Goal: Task Accomplishment & Management: Complete application form

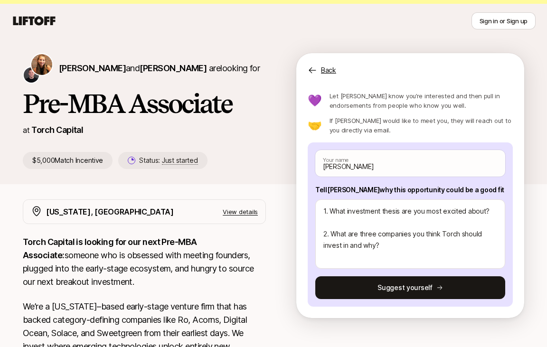
scroll to position [38, 0]
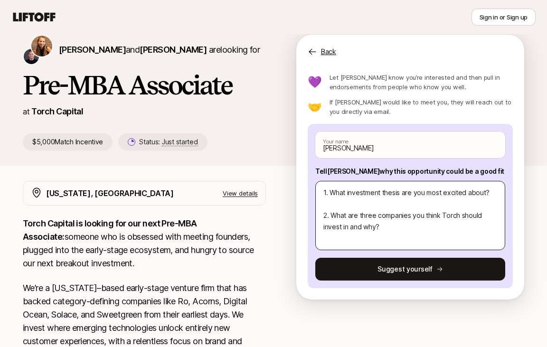
click at [347, 204] on textarea "1. What investment thesis are you most excited about? 2. What are three compani…" at bounding box center [411, 215] width 190 height 69
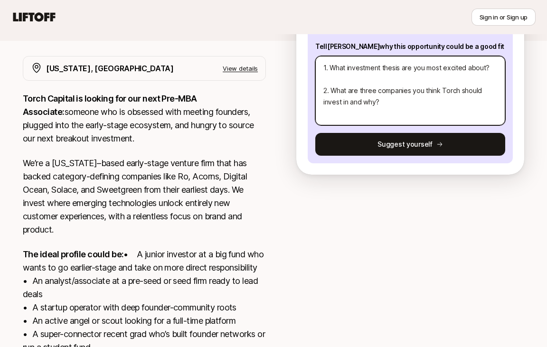
scroll to position [138, 0]
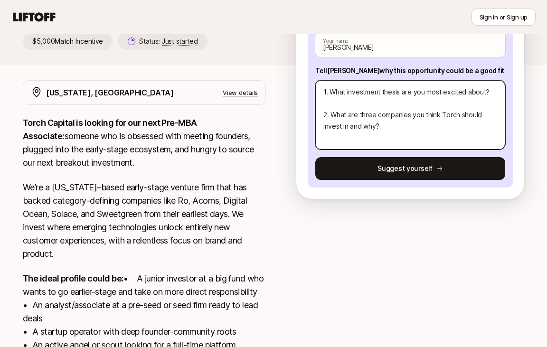
type textarea "1. What investment thesis are you most excited about? C 2. What are three compa…"
type textarea "x"
type textarea "1. What investment thesis are you most excited about? Co 2. What are three comp…"
type textarea "x"
type textarea "1. What investment thesis are you most excited about? Con 2. What are three com…"
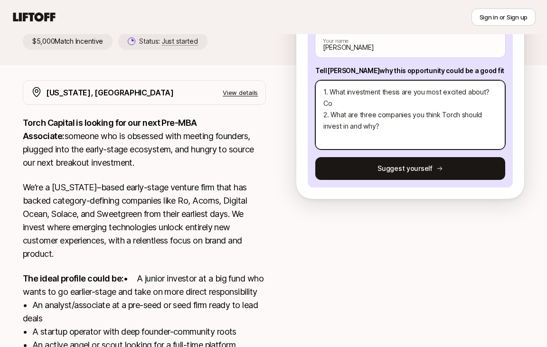
type textarea "x"
type textarea "1. What investment thesis are you most excited about? Cons 2. What are three co…"
type textarea "x"
type textarea "1. What investment thesis are you most excited about? Consu 2. What are three c…"
type textarea "x"
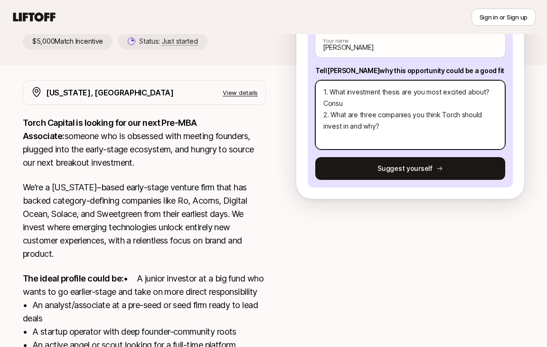
type textarea "1. What investment thesis are you most excited about? Consum 2. What are three …"
type textarea "x"
type textarea "1. What investment thesis are you most excited about? Consume 2. What are three…"
type textarea "x"
type textarea "1. What investment thesis are you most excited about? Consumer 2. What are thre…"
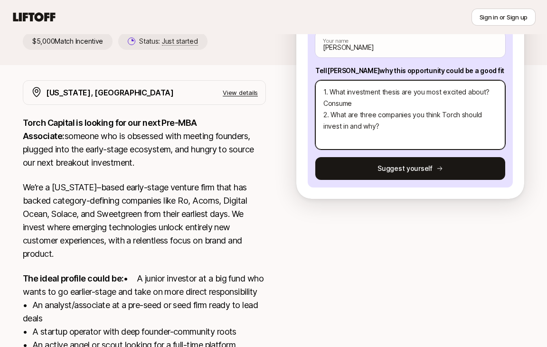
type textarea "x"
type textarea "1. What investment thesis are you most excited about? Consumer 2. What are thre…"
type textarea "x"
type textarea "1. What investment thesis are you most excited about? Consumer f 2. What are th…"
type textarea "x"
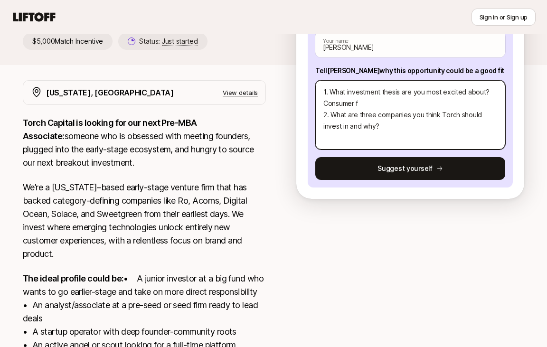
type textarea "1. What investment thesis are you most excited about? Consumer fi 2. What are t…"
type textarea "x"
type textarea "1. What investment thesis are you most excited about? Consumer fin 2. What are …"
type textarea "x"
type textarea "1. What investment thesis are you most excited about? Consumer fina 2. What are…"
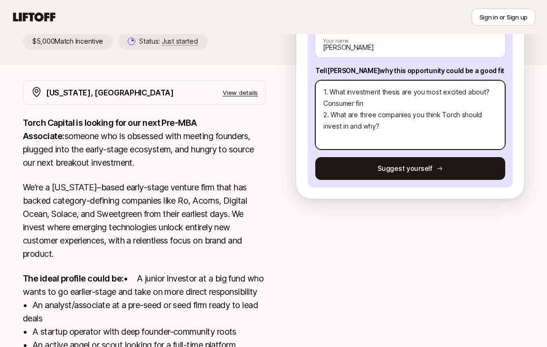
type textarea "x"
type textarea "1. What investment thesis are you most excited about? Consumer [PERSON_NAME] 2.…"
type textarea "x"
type textarea "1. What investment thesis are you most excited about? Consumer financ 2. What a…"
type textarea "x"
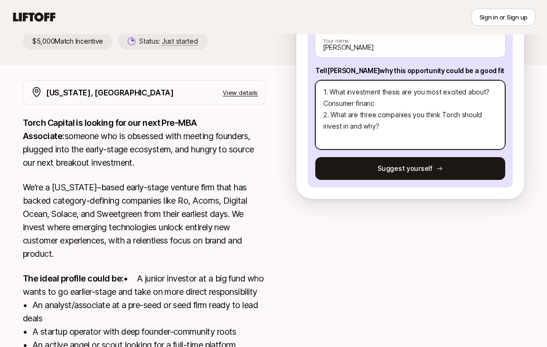
type textarea "1. What investment thesis are you most excited about? Consumer finance 2. What …"
type textarea "x"
type textarea "1. What investment thesis are you most excited about? Consumer finance. 2. What…"
type textarea "x"
click at [364, 135] on textarea "1. What investment thesis are you most excited about? Consumer finance. 2. What…" at bounding box center [411, 114] width 190 height 69
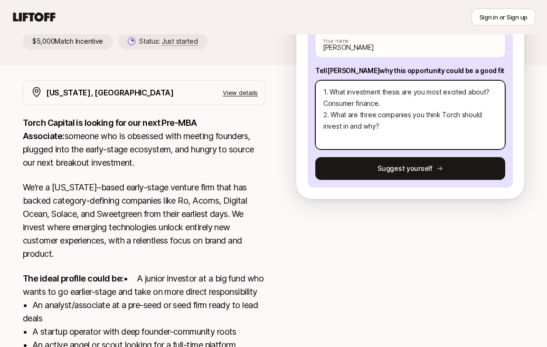
type textarea "1. What investment thesis are you most excited about? Consumer finance. 2. What…"
type textarea "x"
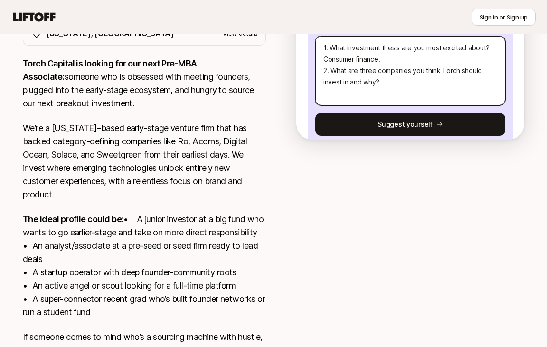
scroll to position [0, 0]
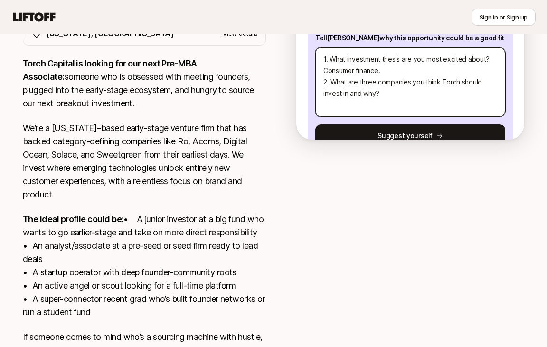
drag, startPoint x: 382, startPoint y: 69, endPoint x: 324, endPoint y: 70, distance: 58.0
click at [324, 70] on textarea "1. What investment thesis are you most excited about? Consumer finance. 2. What…" at bounding box center [411, 82] width 190 height 69
type textarea "1. What investment thesis are you most excited about? P 2. What are three compa…"
type textarea "x"
type textarea "1. What investment thesis are you most excited about? Pe 2. What are three comp…"
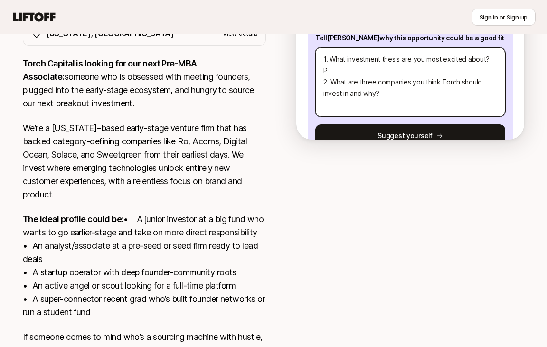
type textarea "x"
type textarea "1. What investment thesis are you most excited about? Per 2. What are three com…"
type textarea "x"
type textarea "1. What investment thesis are you most excited about? Pers 2. What are three co…"
type textarea "x"
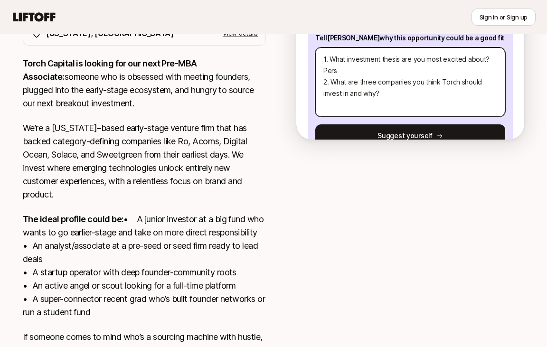
type textarea "1. What investment thesis are you most excited about? Perso 2. What are three c…"
type textarea "x"
type textarea "1. What investment thesis are you most excited about? Person 2. What are three …"
type textarea "x"
type textarea "1. What investment thesis are you most excited about? Personl 2. What are three…"
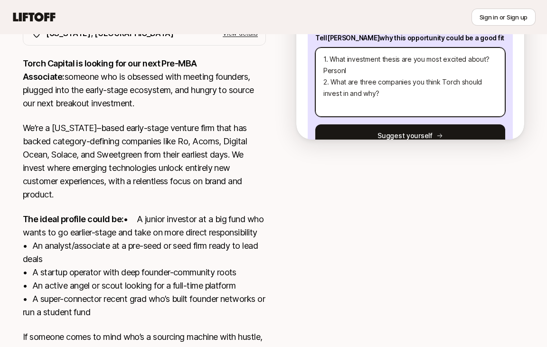
type textarea "x"
type textarea "1. What investment thesis are you most excited about? Personla 2. What are thre…"
type textarea "x"
type textarea "1. What investment thesis are you most excited about? Personla 2. What are thre…"
type textarea "x"
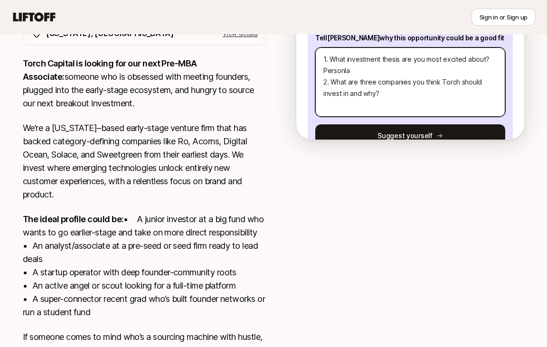
type textarea "1. What investment thesis are you most excited about? Personla 2. What are thre…"
type textarea "x"
type textarea "1. What investment thesis are you most excited about? Personl 2. What are three…"
type textarea "x"
type textarea "1. What investment thesis are you most excited about? Person 2. What are three …"
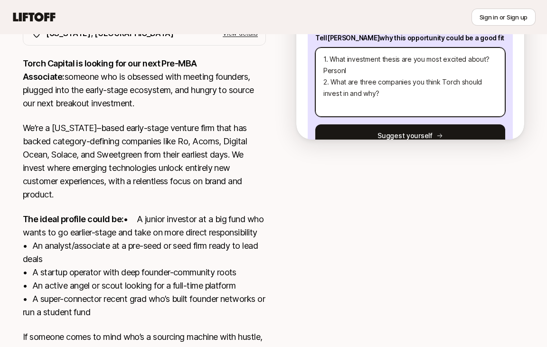
type textarea "x"
type textarea "1. What investment thesis are you most excited about? Persona 2. What are three…"
type textarea "x"
type textarea "1. What investment thesis are you most excited about? Personal 2. What are thre…"
type textarea "x"
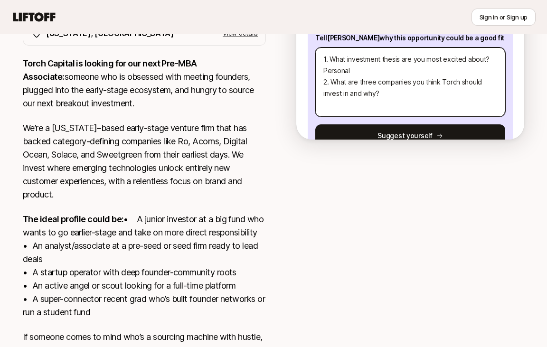
type textarea "1. What investment thesis are you most excited about? Personal 2. What are thre…"
type textarea "x"
type textarea "1. What investment thesis are you most excited about? Personal f 2. What are th…"
type textarea "x"
type textarea "1. What investment thesis are you most excited about? Personal fi 2. What are t…"
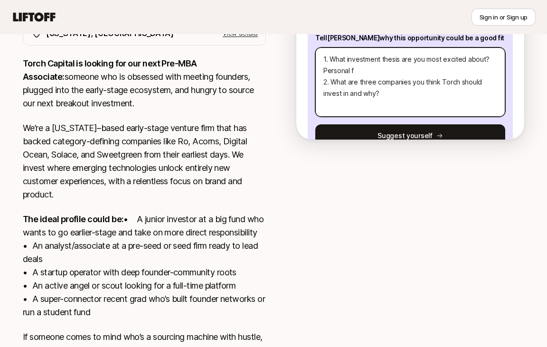
type textarea "x"
type textarea "1. What investment thesis are you most excited about? Personal fin 2. What are …"
type textarea "x"
type textarea "1. What investment thesis are you most excited about? Personal fina 2. What are…"
type textarea "x"
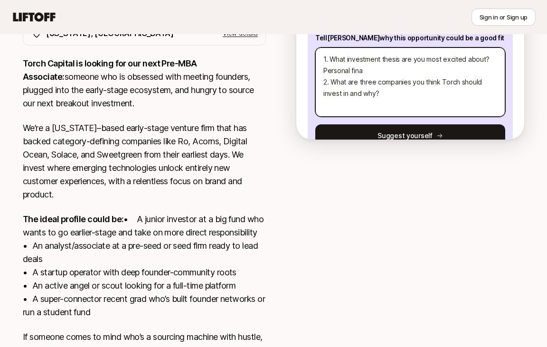
type textarea "1. What investment thesis are you most excited about? Personal [PERSON_NAME] 2.…"
type textarea "x"
type textarea "1. What investment thesis are you most excited about? Personal financ 2. What a…"
type textarea "x"
type textarea "1. What investment thesis are you most excited about? Personal finance 2. What …"
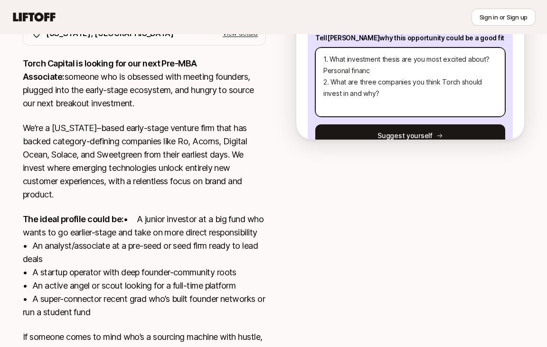
type textarea "x"
type textarea "1. What investment thesis are you most excited about? Personal finance. 2. What…"
type textarea "x"
drag, startPoint x: 382, startPoint y: 74, endPoint x: 322, endPoint y: 71, distance: 60.4
click at [322, 71] on textarea "1. What investment thesis are you most excited about? Personal finance. 2. What…" at bounding box center [411, 82] width 190 height 69
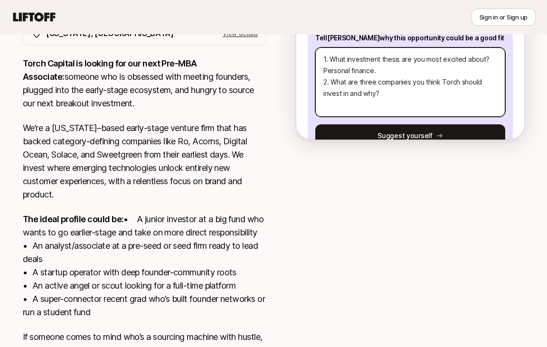
type textarea "1. What investment thesis are you most excited about? C 2. What are three compa…"
type textarea "x"
type textarea "1. What investment thesis are you most excited about? Co 2. What are three comp…"
type textarea "x"
type textarea "1. What investment thesis are you most excited about? Con 2. What are three com…"
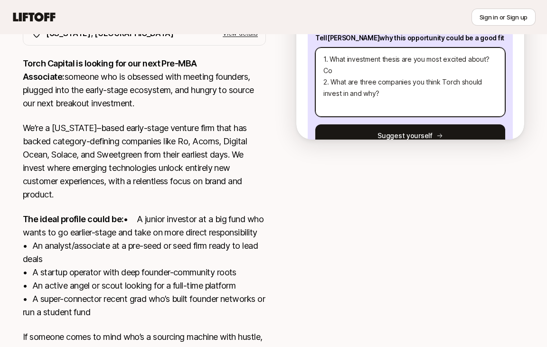
type textarea "x"
type textarea "1. What investment thesis are you most excited about? Cons 2. What are three co…"
type textarea "x"
type textarea "1. What investment thesis are you most excited about? Consu 2. What are three c…"
type textarea "x"
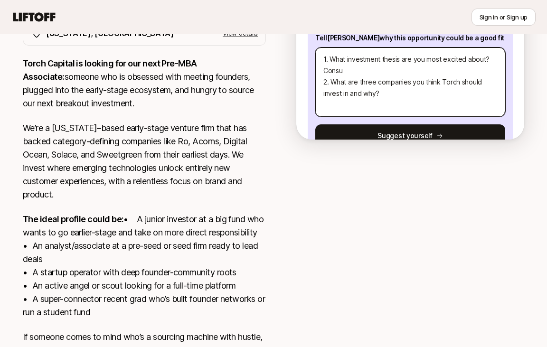
type textarea "1. What investment thesis are you most excited about? Consum 2. What are three …"
type textarea "x"
type textarea "1. What investment thesis are you most excited about? Consume 2. What are three…"
type textarea "x"
type textarea "1. What investment thesis are you most excited about? Consumer 2. What are thre…"
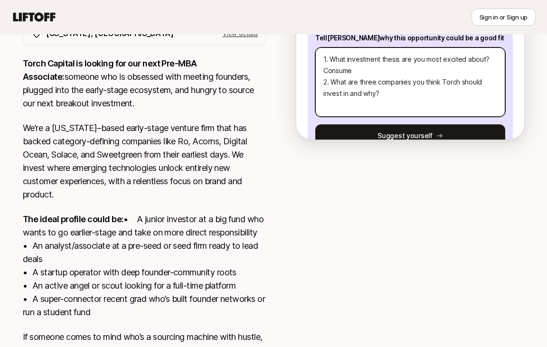
type textarea "x"
type textarea "1. What investment thesis are you most excited about? Consumer 2. What are thre…"
type textarea "x"
type textarea "1. What investment thesis are you most excited about? Consumer f 2. What are th…"
type textarea "x"
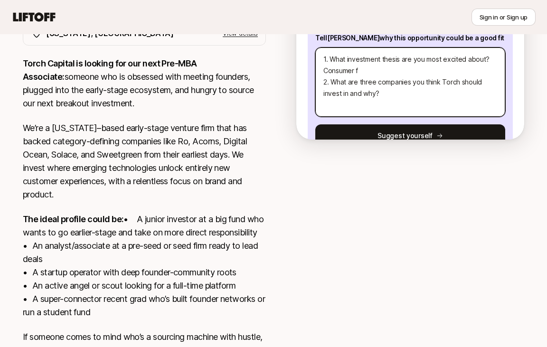
type textarea "1. What investment thesis are you most excited about? Consumer fi 2. What are t…"
type textarea "x"
type textarea "1. What investment thesis are you most excited about? Consumer fin 2. What are …"
type textarea "x"
type textarea "1. What investment thesis are you most excited about? Consumer fint 2. What are…"
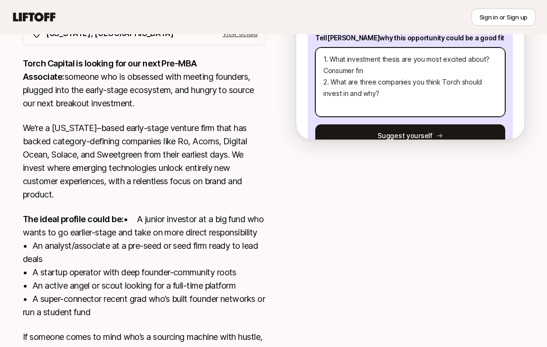
type textarea "x"
type textarea "1. What investment thesis are you most excited about? Consumer finte 2. What ar…"
type textarea "x"
type textarea "1. What investment thesis are you most excited about? Consumer fintec 2. What a…"
type textarea "x"
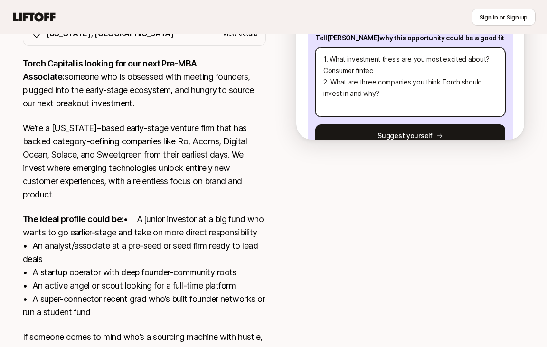
type textarea "1. What investment thesis are you most excited about? Consumer fintech 2. What …"
type textarea "x"
type textarea "1. What investment thesis are you most excited about? Consumer fintech 2. What …"
type textarea "x"
type textarea "1. What investment thesis are you most excited about? Consumer fintech 2. What …"
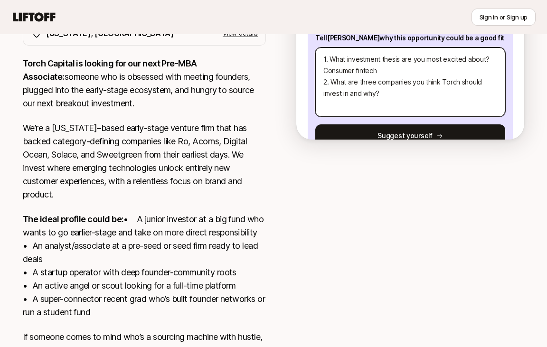
type textarea "x"
type textarea "1. What investment thesis are you most excited about? Consumer fintech. 2. What…"
type textarea "x"
click at [362, 107] on textarea "1. What investment thesis are you most excited about? Consumer fintech. 2. What…" at bounding box center [411, 82] width 190 height 69
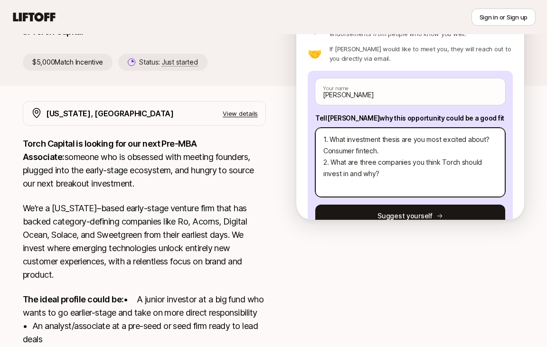
scroll to position [88, 0]
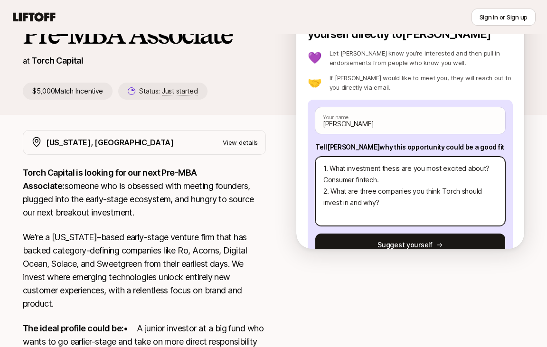
type textarea "1. What investment thesis are you most excited about? Consumer fintech. 2. What…"
type textarea "x"
type textarea "1. What investment thesis are you most excited about? Consumer fintech. 2. What…"
type textarea "x"
type textarea "1. What investment thesis are you most excited about? Consumer fintech. 2. What…"
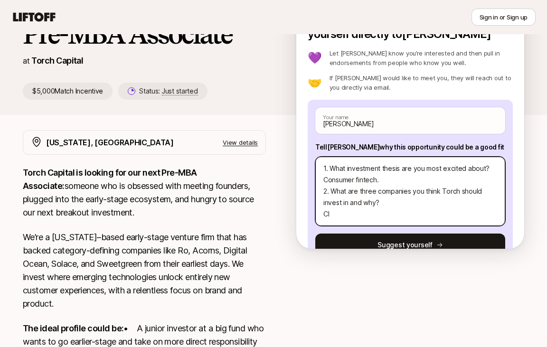
type textarea "x"
type textarea "1. What investment thesis are you most excited about? Consumer fintech. 2. What…"
type textarea "x"
type textarea "1. What investment thesis are you most excited about? Consumer fintech. 2. What…"
type textarea "x"
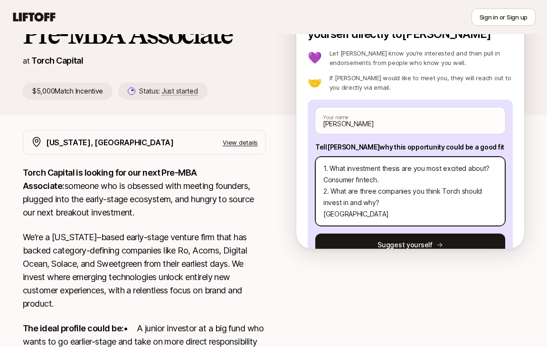
type textarea "1. What investment thesis are you most excited about? Consumer fintech. 2. What…"
type textarea "x"
type textarea "1. What investment thesis are you most excited about? Consumer fintech. 2. What…"
type textarea "x"
type textarea "1. What investment thesis are you most excited about? Consumer fintech. 2. What…"
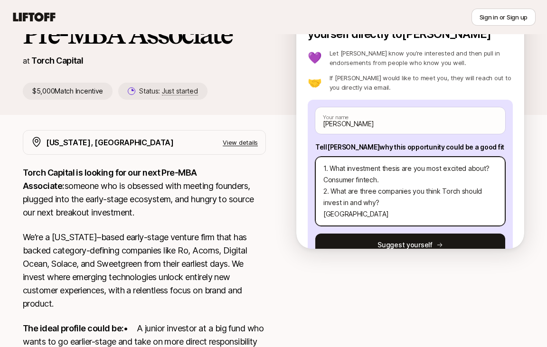
type textarea "x"
type textarea "1. What investment thesis are you most excited about? Consumer fintech. 2. What…"
type textarea "x"
type textarea "1. What investment thesis are you most excited about? Consumer fintech. 2. What…"
type textarea "x"
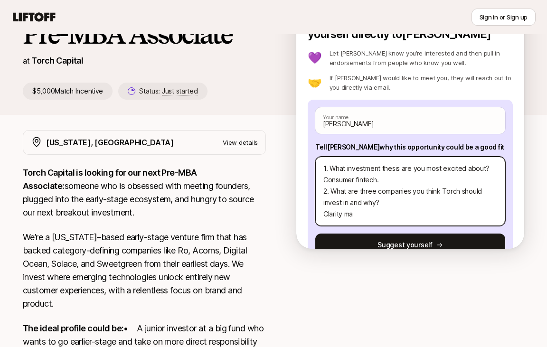
type textarea "1. What investment thesis are you most excited about? Consumer fintech. 2. What…"
type textarea "x"
type textarea "1. What investment thesis are you most excited about? Consumer fintech. 2. What…"
type textarea "x"
type textarea "1. What investment thesis are you most excited about? Consumer fintech. 2. What…"
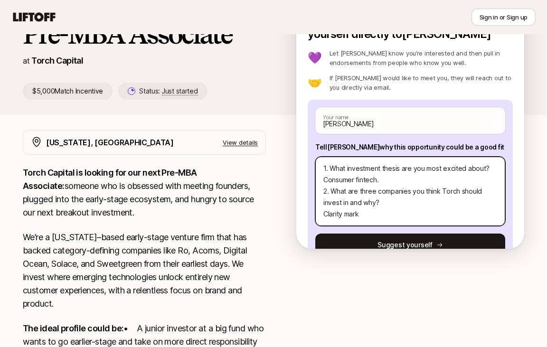
type textarea "x"
type textarea "1. What investment thesis are you most excited about? Consumer fintech. 2. What…"
type textarea "x"
type textarea "1. What investment thesis are you most excited about? Consumer fintech. 2. What…"
type textarea "x"
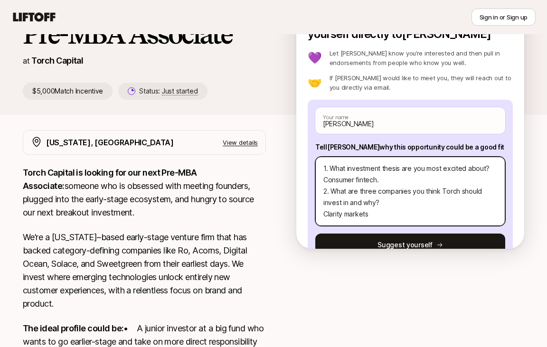
type textarea "1. What investment thesis are you most excited about? Consumer fintech. 2. What…"
type textarea "x"
type textarea "1. What investment thesis are you most excited about? Consumer fintech. 2. What…"
type textarea "x"
type textarea "1. What investment thesis are you most excited about? Consumer fintech. 2. What…"
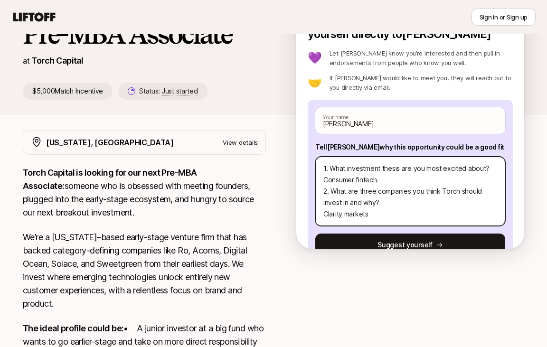
type textarea "x"
type textarea "1. What investment thesis are you most excited about? Consumer fintech. 2. What…"
type textarea "x"
type textarea "1. What investment thesis are you most excited about? Consumer fintech. 2. What…"
type textarea "x"
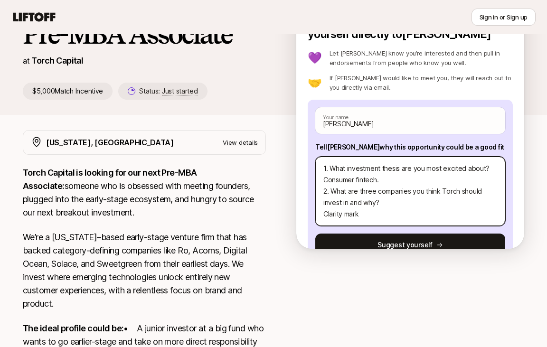
type textarea "1. What investment thesis are you most excited about? Consumer fintech. 2. What…"
type textarea "x"
type textarea "1. What investment thesis are you most excited about? Consumer fintech. 2. What…"
type textarea "x"
type textarea "1. What investment thesis are you most excited about? Consumer fintech. 2. What…"
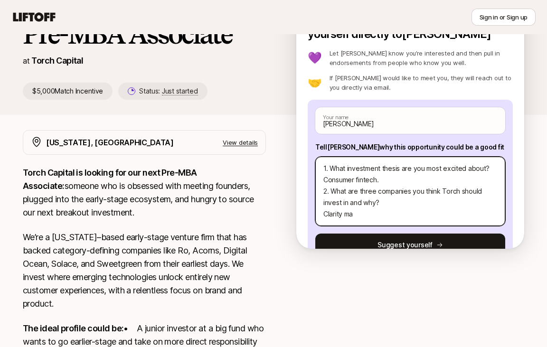
type textarea "x"
type textarea "1. What investment thesis are you most excited about? Consumer fintech. 2. What…"
type textarea "x"
type textarea "1. What investment thesis are you most excited about? Consumer fintech. 2. What…"
type textarea "x"
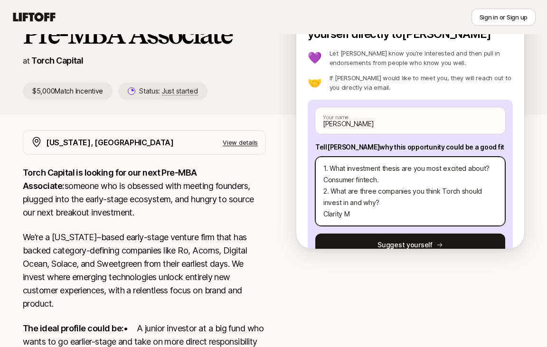
type textarea "1. What investment thesis are you most excited about? Consumer fintech. 2. What…"
type textarea "x"
type textarea "1. What investment thesis are you most excited about? Consumer fintech. 2. What…"
type textarea "x"
type textarea "1. What investment thesis are you most excited about? Consumer fintech. 2. What…"
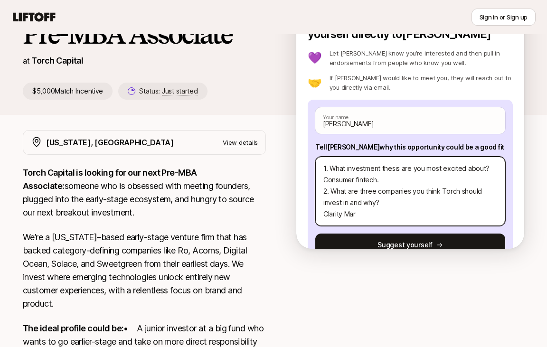
type textarea "x"
type textarea "1. What investment thesis are you most excited about? Consumer fintech. 2. What…"
type textarea "x"
type textarea "1. What investment thesis are you most excited about? Consumer fintech. 2. What…"
type textarea "x"
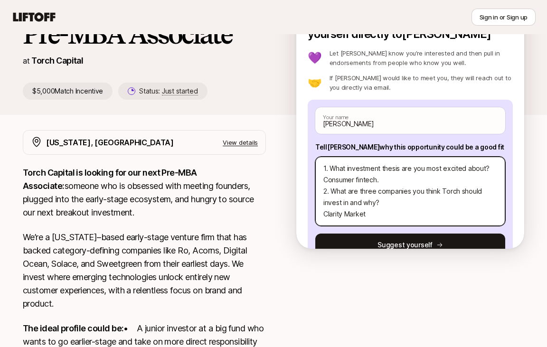
type textarea "1. What investment thesis are you most excited about? Consumer fintech. 2. What…"
type textarea "x"
type textarea "1. What investment thesis are you most excited about? Consumer fintech. 2. What…"
type textarea "x"
type textarea "1. What investment thesis are you most excited about? Consumer fintech. 2. What…"
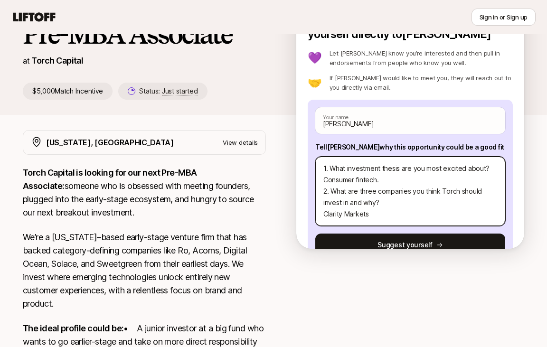
type textarea "x"
type textarea "1. What investment thesis are you most excited about? Consumer fintech. 2. What…"
type textarea "x"
type textarea "1. What investment thesis are you most excited about? Consumer fintech. 2. What…"
type textarea "x"
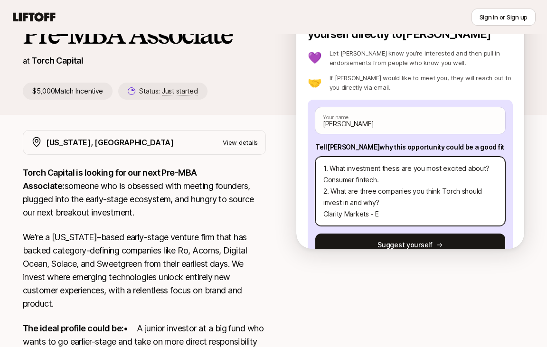
type textarea "1. What investment thesis are you most excited about? Consumer fintech. 2. What…"
type textarea "x"
type textarea "1. What investment thesis are you most excited about? Consumer fintech. 2. What…"
type textarea "x"
type textarea "1. What investment thesis are you most excited about? Consumer fintech. 2. What…"
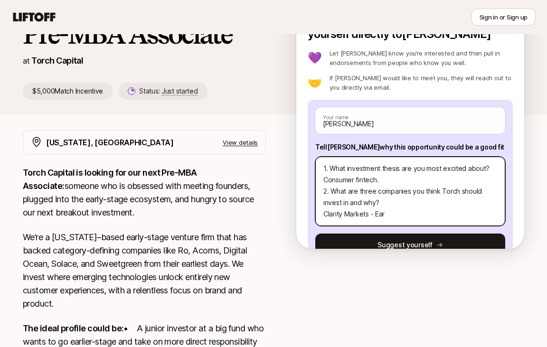
type textarea "x"
type textarea "1. What investment thesis are you most excited about? Consumer fintech. 2. What…"
type textarea "x"
type textarea "1. What investment thesis are you most excited about? Consumer fintech. 2. What…"
type textarea "x"
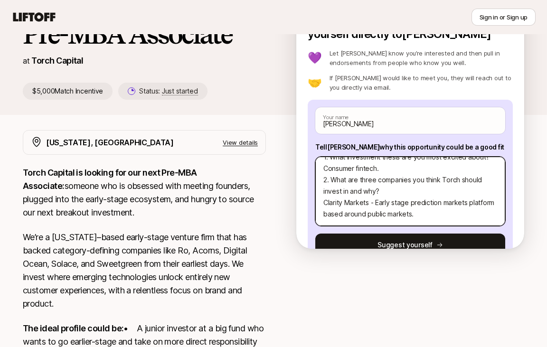
scroll to position [34, 0]
click at [444, 205] on textarea "1. What investment thesis are you most excited about? Consumer fintech. 2. What…" at bounding box center [411, 191] width 190 height 69
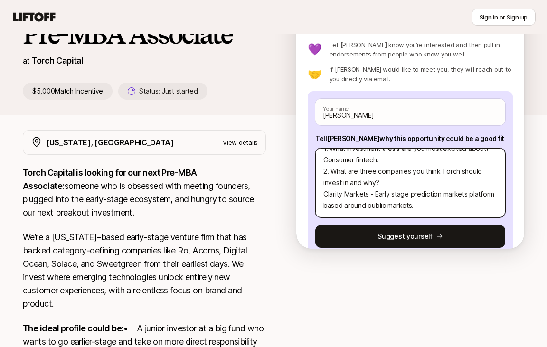
scroll to position [10, 0]
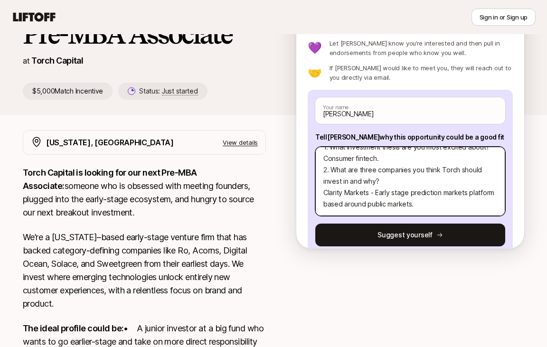
click at [365, 204] on textarea "1. What investment thesis are you most excited about? Consumer fintech. 2. What…" at bounding box center [411, 181] width 190 height 69
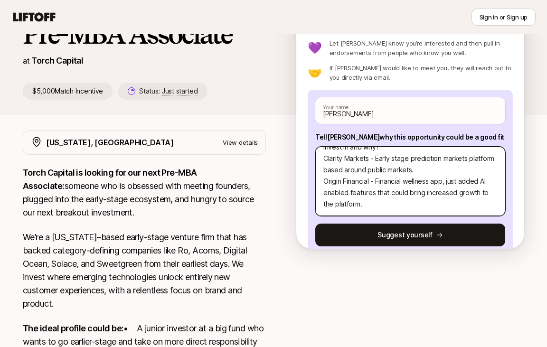
click at [451, 168] on textarea "1. What investment thesis are you most excited about? Consumer fintech. 2. What…" at bounding box center [411, 181] width 190 height 69
click at [400, 184] on textarea "1. What investment thesis are you most excited about? Consumer fintech. 2. What…" at bounding box center [411, 181] width 190 height 69
click at [323, 187] on textarea "1. What investment thesis are you most excited about? Consumer fintech. 2. What…" at bounding box center [411, 181] width 190 height 69
drag, startPoint x: 396, startPoint y: 187, endPoint x: 442, endPoint y: 176, distance: 46.9
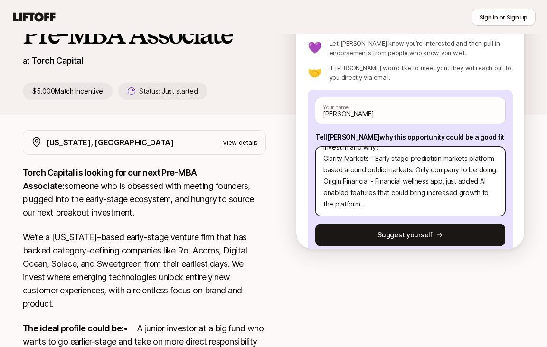
click at [442, 176] on textarea "1. What investment thesis are you most excited about? Consumer fintech. 2. What…" at bounding box center [411, 181] width 190 height 69
click at [409, 204] on textarea "1. What investment thesis are you most excited about? Consumer fintech. 2. What…" at bounding box center [411, 181] width 190 height 69
drag, startPoint x: 468, startPoint y: 160, endPoint x: 444, endPoint y: 158, distance: 23.8
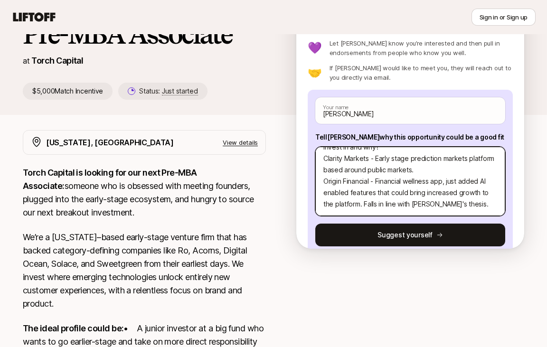
click at [444, 158] on textarea "1. What investment thesis are you most excited about? Consumer fintech. 2. What…" at bounding box center [411, 181] width 190 height 69
click at [418, 162] on textarea "1. What investment thesis are you most excited about? Consumer fintech. 2. What…" at bounding box center [411, 181] width 190 height 69
click at [366, 184] on textarea "1. What investment thesis are you most excited about? Consumer fintech. 2. What…" at bounding box center [411, 181] width 190 height 69
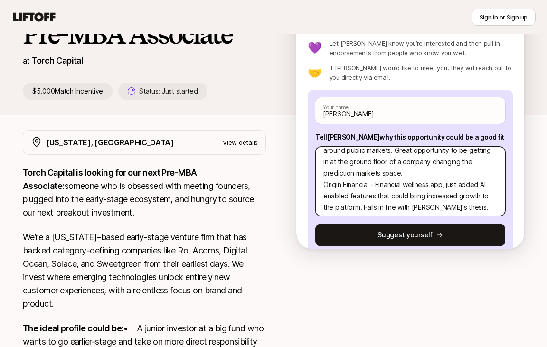
scroll to position [65, 0]
drag, startPoint x: 392, startPoint y: 151, endPoint x: 399, endPoint y: 157, distance: 9.4
click at [392, 151] on textarea "1. What investment thesis are you most excited about? Consumer fintech. 2. What…" at bounding box center [411, 181] width 190 height 69
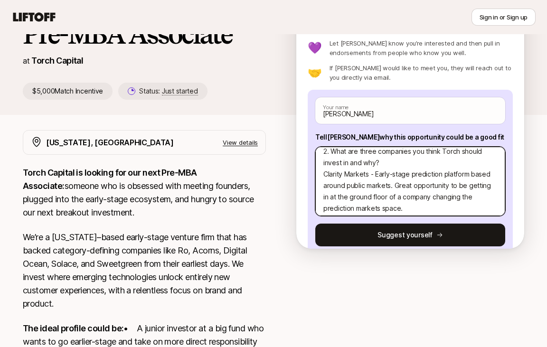
scroll to position [0, 0]
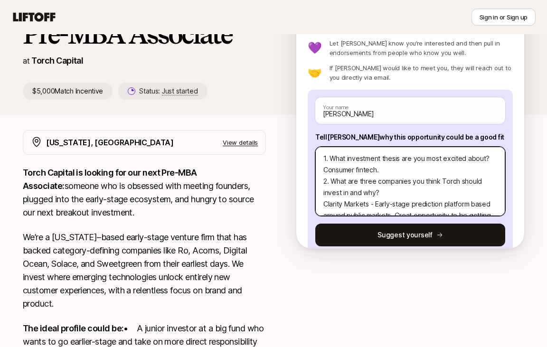
click at [462, 153] on textarea "1. What investment thesis are you most excited about? Consumer fintech. 2. What…" at bounding box center [411, 181] width 190 height 69
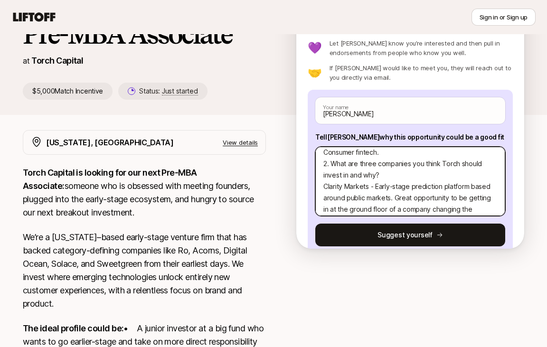
click at [435, 189] on textarea "1. What investment thesis are you most excited about? Consumer fintech. 2. What…" at bounding box center [411, 181] width 190 height 69
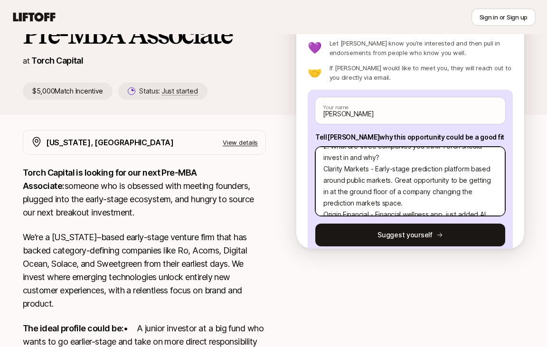
scroll to position [55, 0]
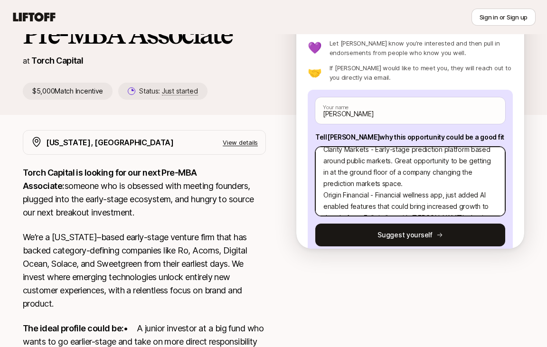
drag, startPoint x: 343, startPoint y: 172, endPoint x: 325, endPoint y: 172, distance: 18.1
click at [325, 172] on textarea "1. What investment thesis are you most excited about? Consumer fintech. 2. What…" at bounding box center [411, 181] width 190 height 69
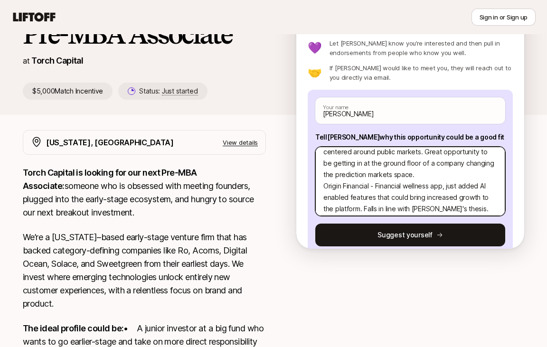
scroll to position [66, 0]
click at [471, 175] on textarea "1. What investment thesis are you most excited about? Consumer fintech. 2. What…" at bounding box center [411, 181] width 190 height 69
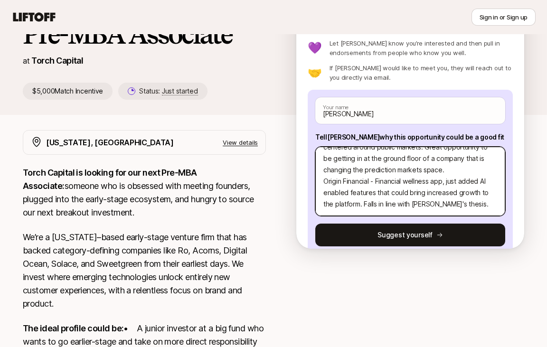
scroll to position [90, 0]
click at [355, 205] on textarea "1. What investment thesis are you most excited about? Consumer fintech. 2. What…" at bounding box center [411, 181] width 190 height 69
drag, startPoint x: 369, startPoint y: 173, endPoint x: 322, endPoint y: 174, distance: 47.6
click at [322, 174] on textarea "1. What investment thesis are you most excited about? Consumer fintech. 2. What…" at bounding box center [411, 181] width 190 height 69
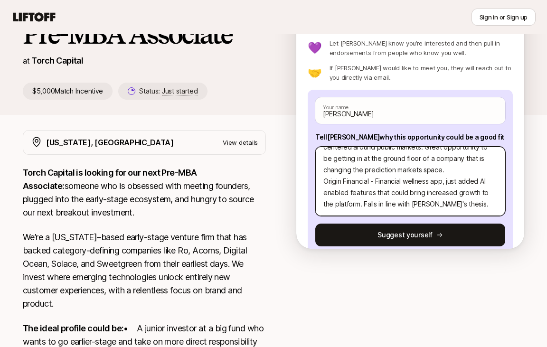
click at [352, 179] on textarea "1. What investment thesis are you most excited about? Consumer fintech. 2. What…" at bounding box center [411, 181] width 190 height 69
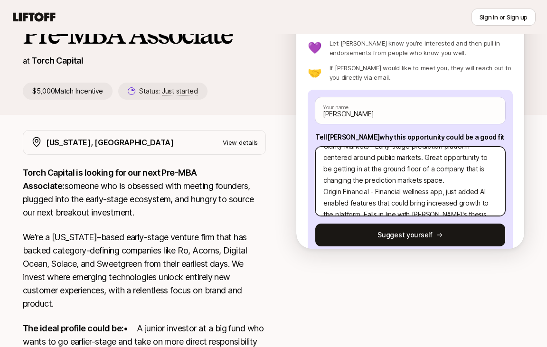
scroll to position [103, 0]
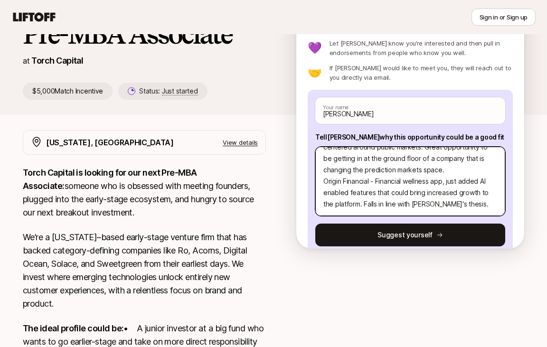
click at [342, 199] on textarea "1. What investment thesis are you most excited about? Consumer fintech. 2. What…" at bounding box center [411, 181] width 190 height 69
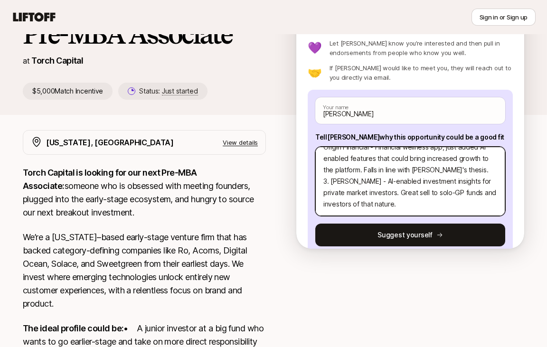
scroll to position [125, 0]
click at [346, 182] on textarea "1. What investment thesis are you most excited about? Consumer fintech. 2. What…" at bounding box center [411, 181] width 190 height 69
drag, startPoint x: 416, startPoint y: 206, endPoint x: 362, endPoint y: 182, distance: 58.7
click at [362, 182] on textarea "1. What investment thesis are you most excited about? Consumer fintech. 2. What…" at bounding box center [411, 181] width 190 height 69
paste textarea "improving cash flow access for small and medium-sized businesses"
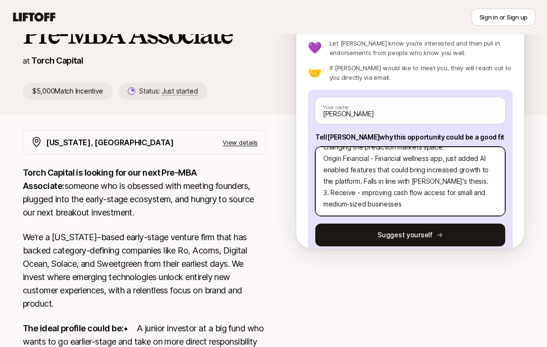
scroll to position [114, 0]
click at [364, 193] on textarea "1. What investment thesis are you most excited about? Consumer fintech. 2. What…" at bounding box center [411, 181] width 190 height 69
click at [390, 194] on textarea "1. What investment thesis are you most excited about? Consumer fintech. 2. What…" at bounding box center [411, 181] width 190 height 69
click at [411, 202] on textarea "1. What investment thesis are you most excited about? Consumer fintech. 2. What…" at bounding box center [411, 181] width 190 height 69
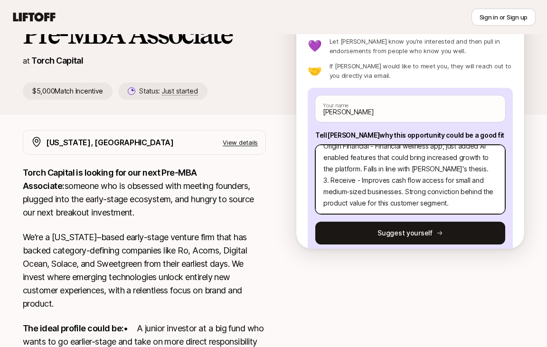
scroll to position [100, 0]
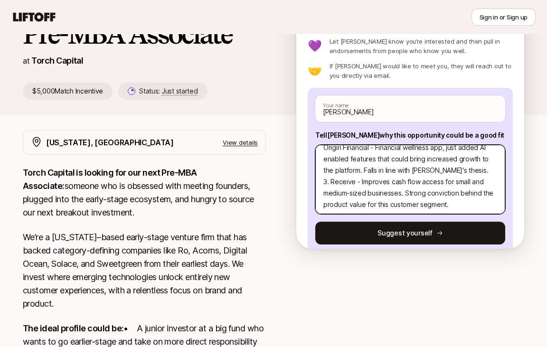
click at [346, 193] on textarea "1. What investment thesis are you most excited about? Consumer fintech. 2. What…" at bounding box center [411, 179] width 190 height 69
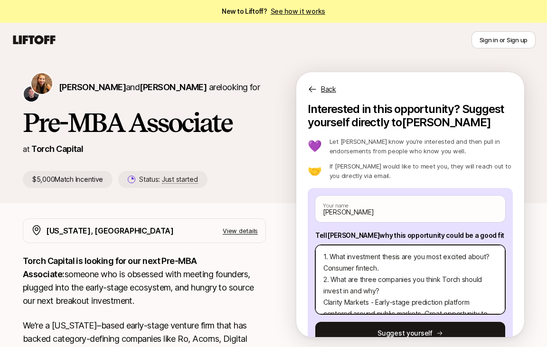
scroll to position [2, 0]
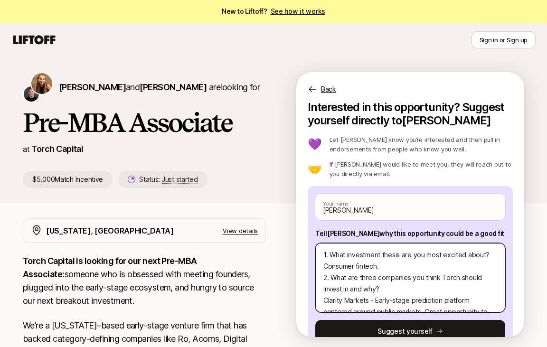
drag, startPoint x: 358, startPoint y: 278, endPoint x: 373, endPoint y: 290, distance: 18.6
click at [358, 278] on textarea "1. What investment thesis are you most excited about? Consumer fintech. 2. What…" at bounding box center [411, 277] width 190 height 69
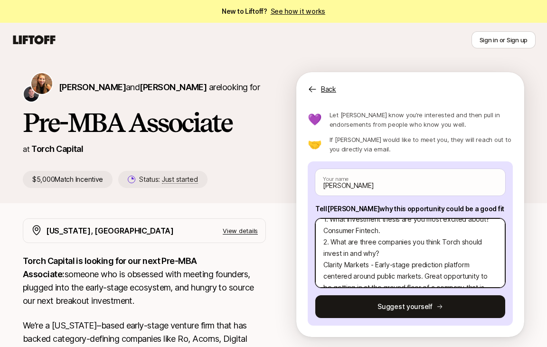
scroll to position [0, 0]
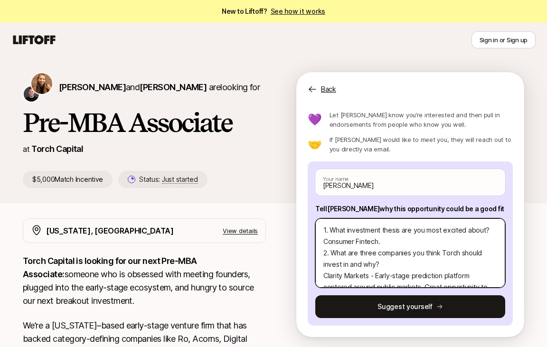
click at [387, 256] on textarea "1. What investment thesis are you most excited about? Consumer Fintech. 2. What…" at bounding box center [411, 253] width 190 height 69
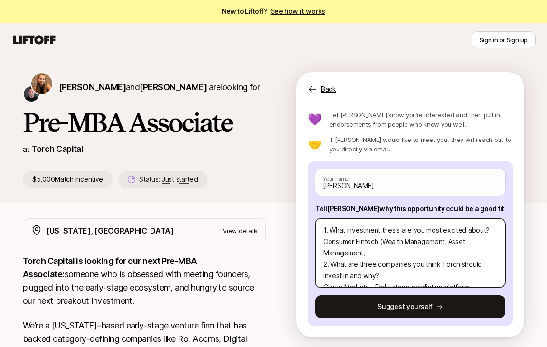
drag, startPoint x: 374, startPoint y: 266, endPoint x: 450, endPoint y: 252, distance: 76.3
click at [450, 252] on textarea "1. What investment thesis are you most excited about? Consumer Fintech (Wealth …" at bounding box center [411, 253] width 190 height 69
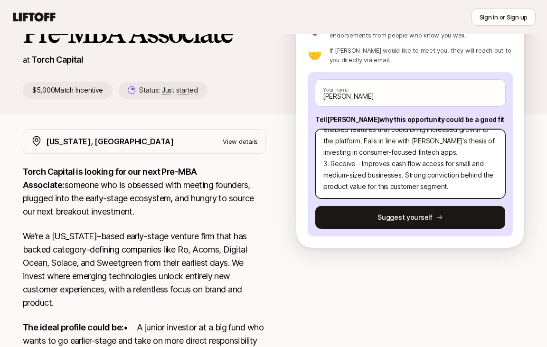
scroll to position [24, 0]
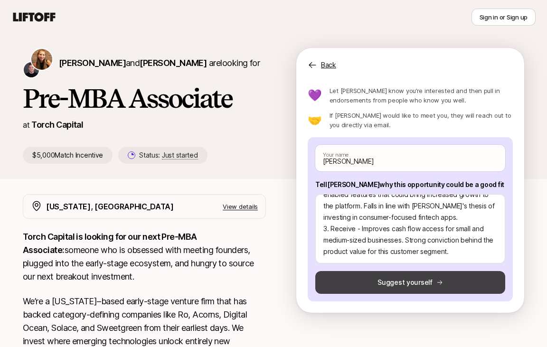
click at [420, 288] on button "Suggest yourself" at bounding box center [411, 282] width 190 height 23
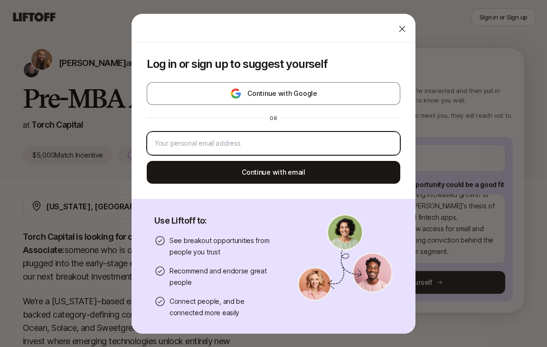
click at [243, 140] on input "email" at bounding box center [274, 143] width 238 height 11
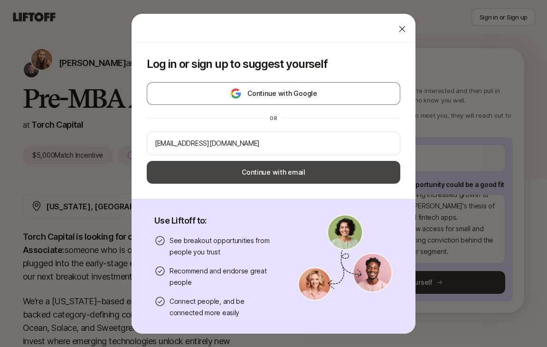
click at [256, 173] on button "Continue with email" at bounding box center [274, 172] width 254 height 23
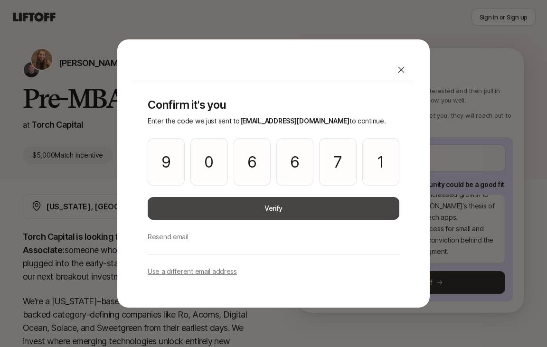
click at [227, 216] on button "Verify" at bounding box center [274, 208] width 252 height 23
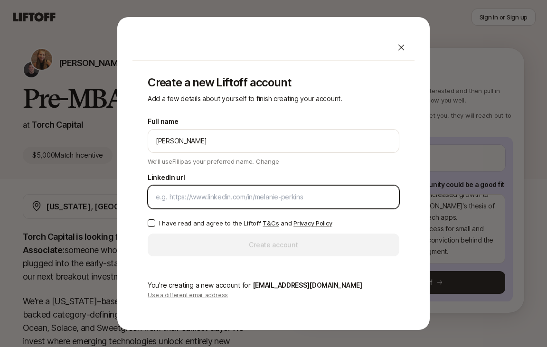
paste input "[URL][DOMAIN_NAME][PERSON_NAME]"
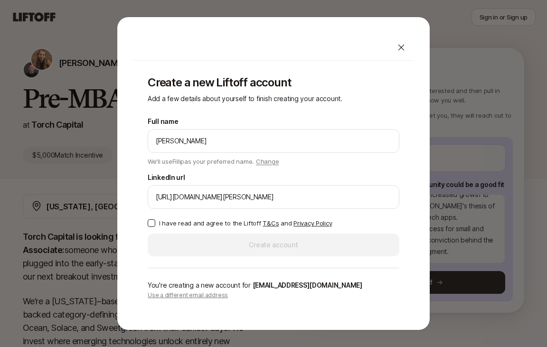
click at [153, 224] on button "I have read and agree to the Liftoff T&Cs and Privacy Policy" at bounding box center [152, 224] width 8 height 8
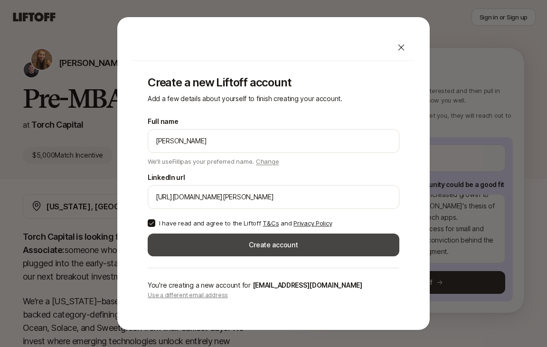
click at [220, 244] on button "Create account" at bounding box center [274, 245] width 252 height 23
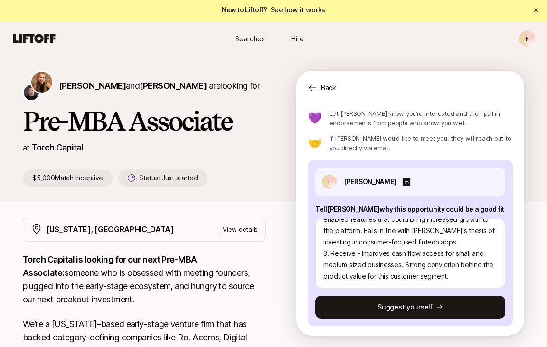
scroll to position [24, 0]
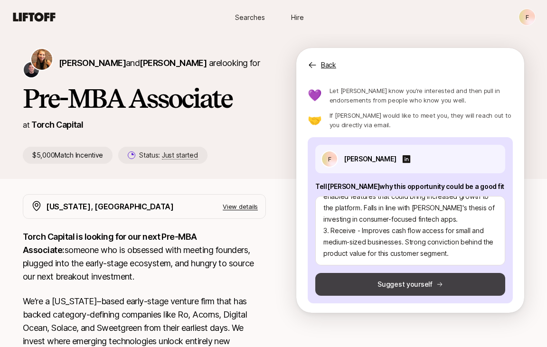
click at [386, 288] on button "Suggest yourself" at bounding box center [411, 284] width 190 height 23
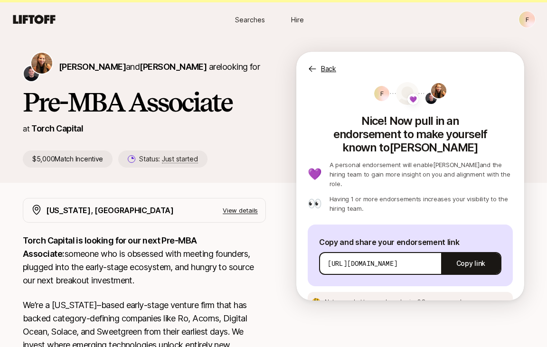
scroll to position [21, 0]
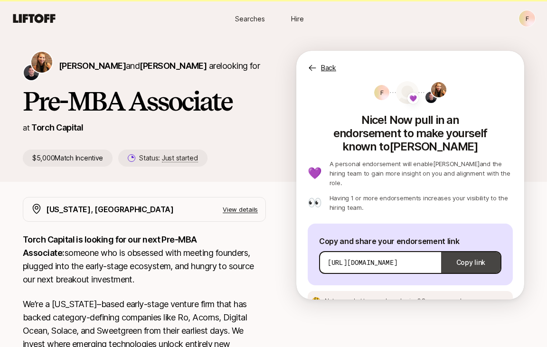
click at [450, 250] on button "Copy link" at bounding box center [471, 263] width 59 height 27
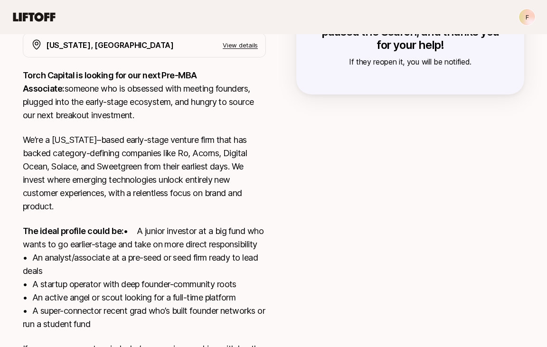
scroll to position [282, 0]
